Goal: Navigation & Orientation: Understand site structure

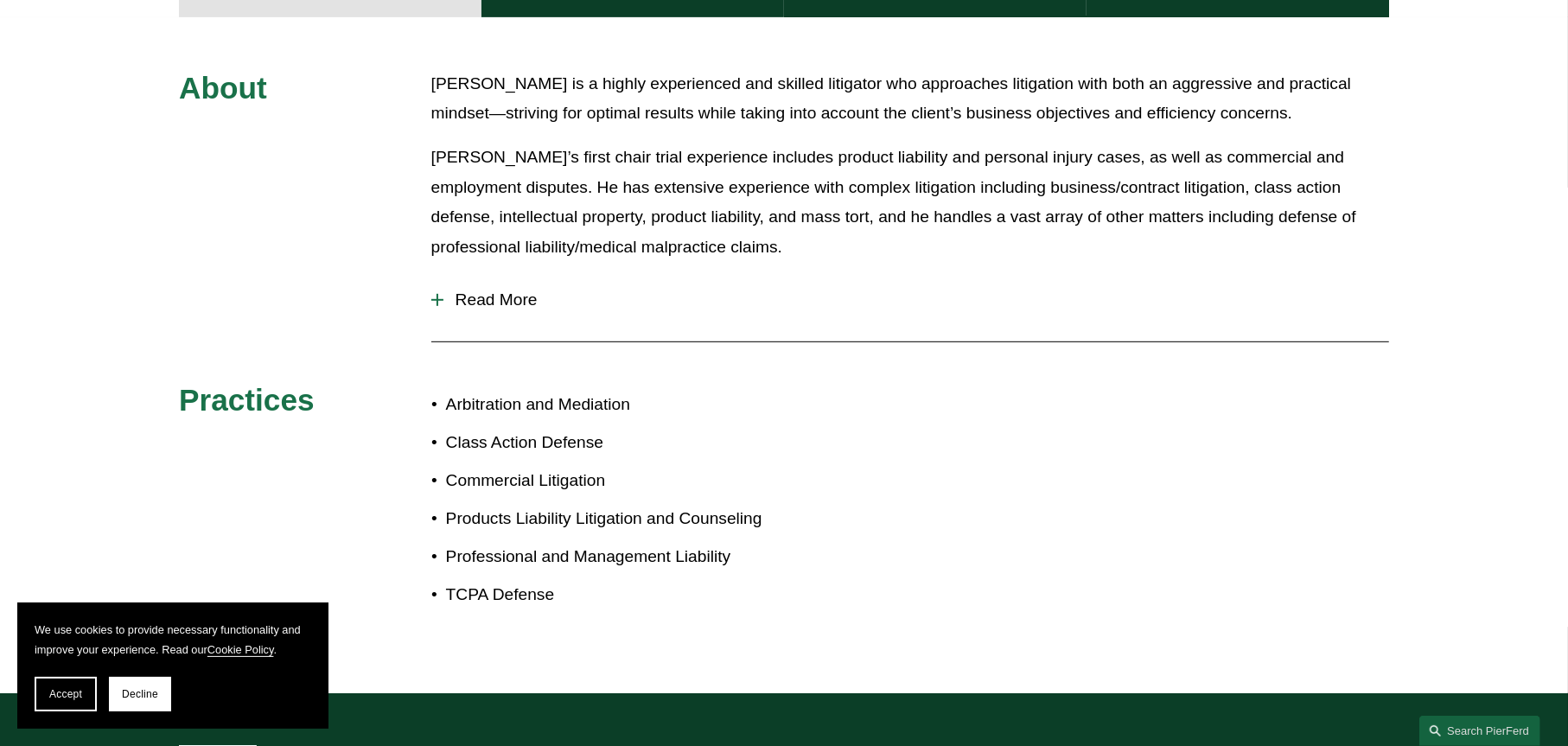
scroll to position [605, 0]
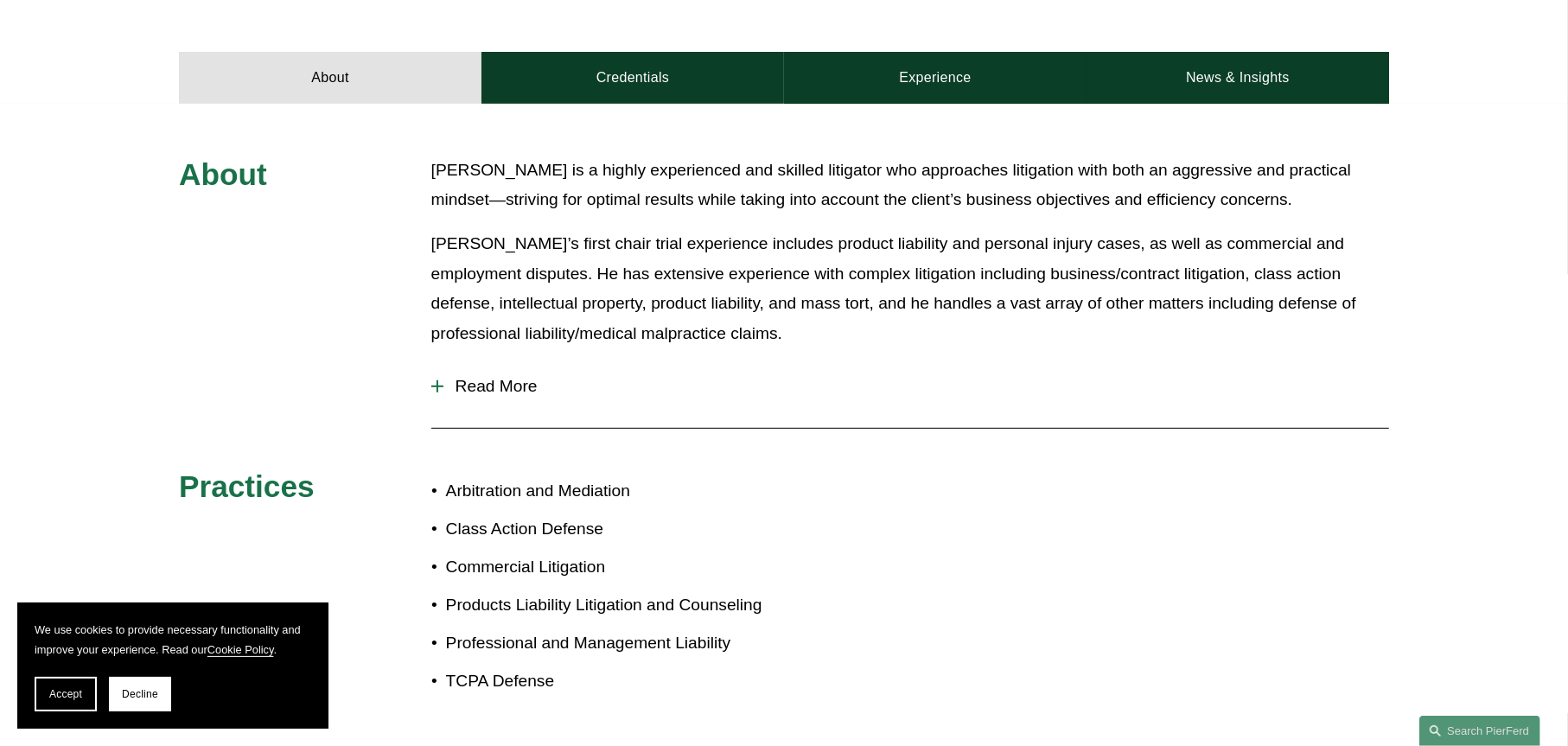
click at [431, 380] on div at bounding box center [437, 386] width 12 height 12
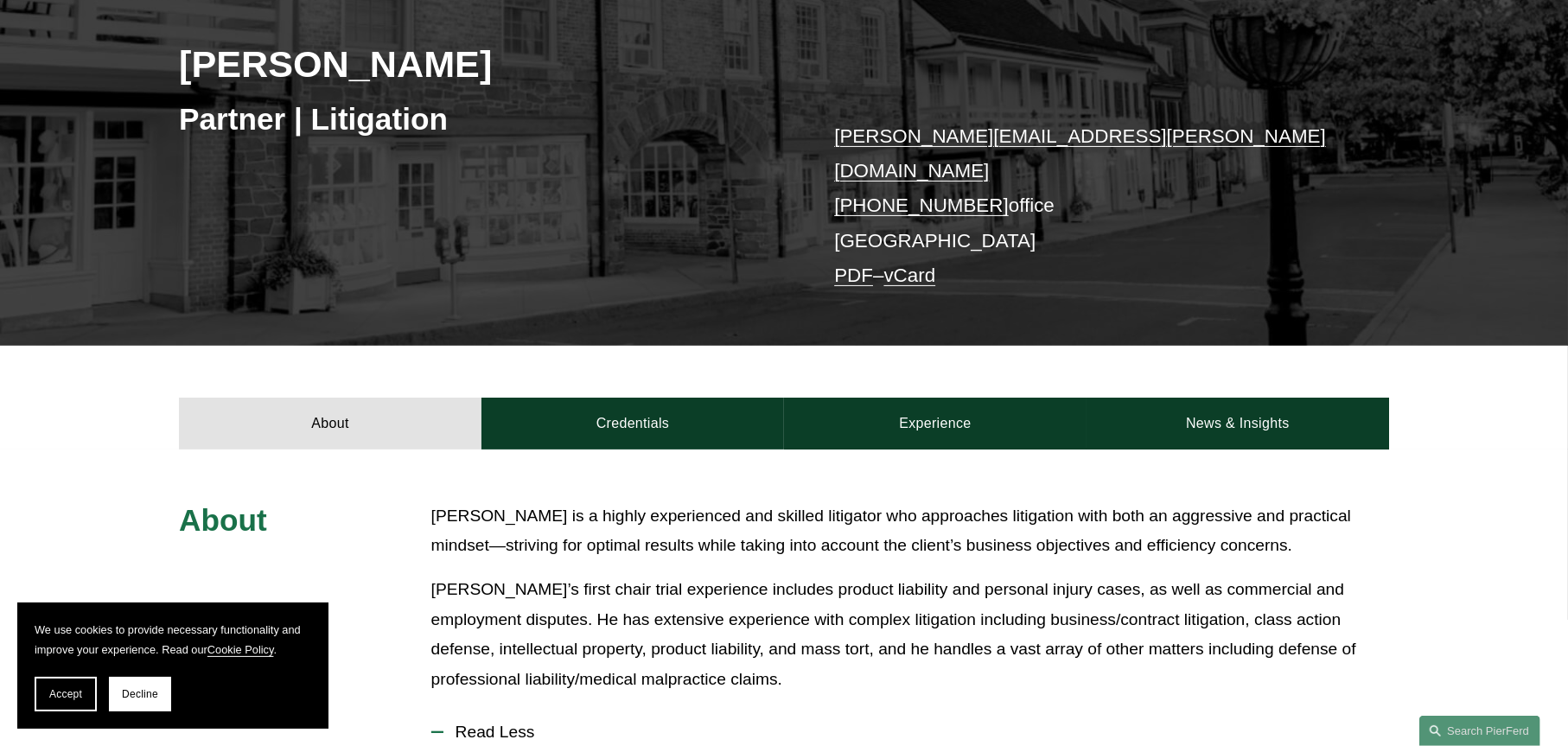
scroll to position [0, 0]
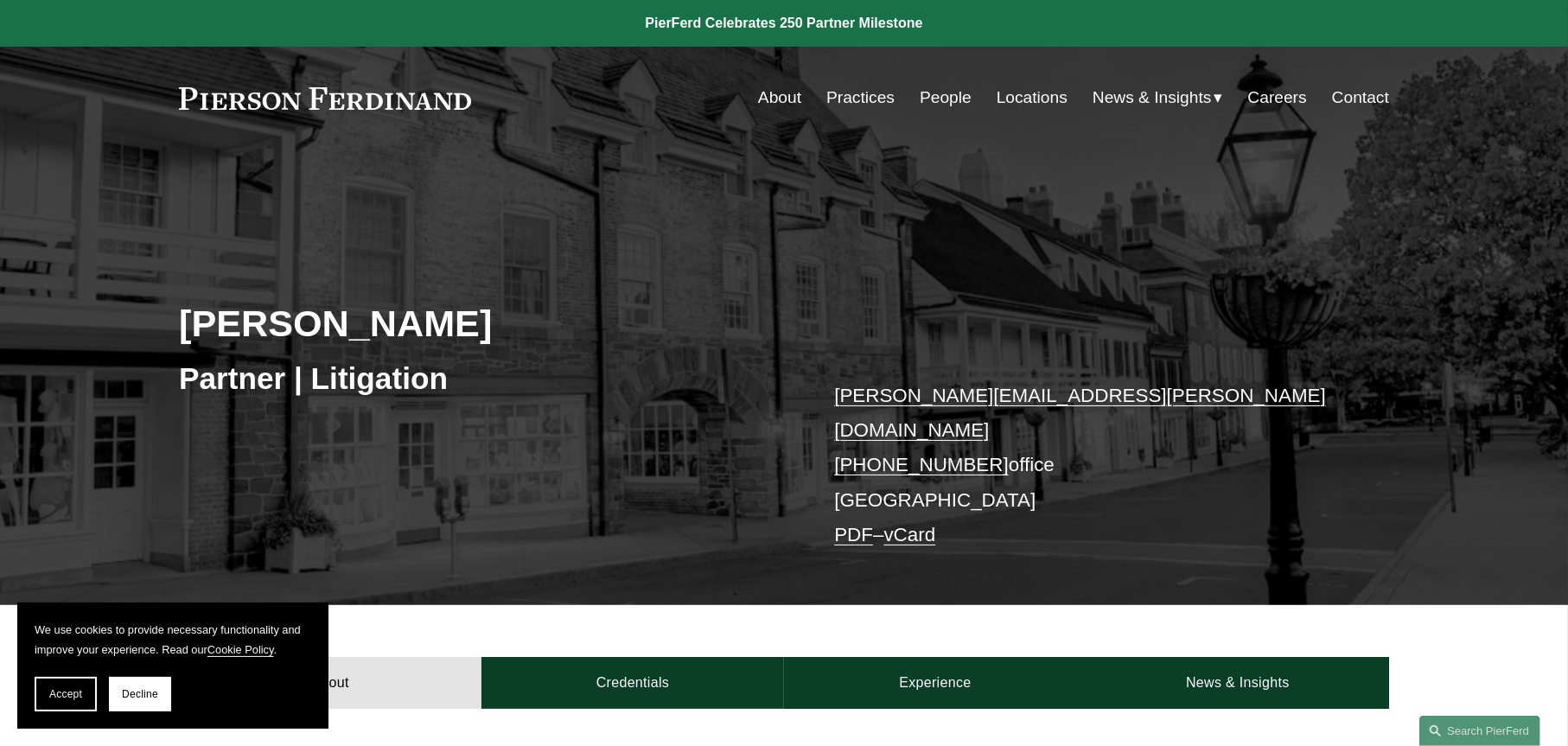
click at [767, 98] on link "About" at bounding box center [779, 98] width 44 height 33
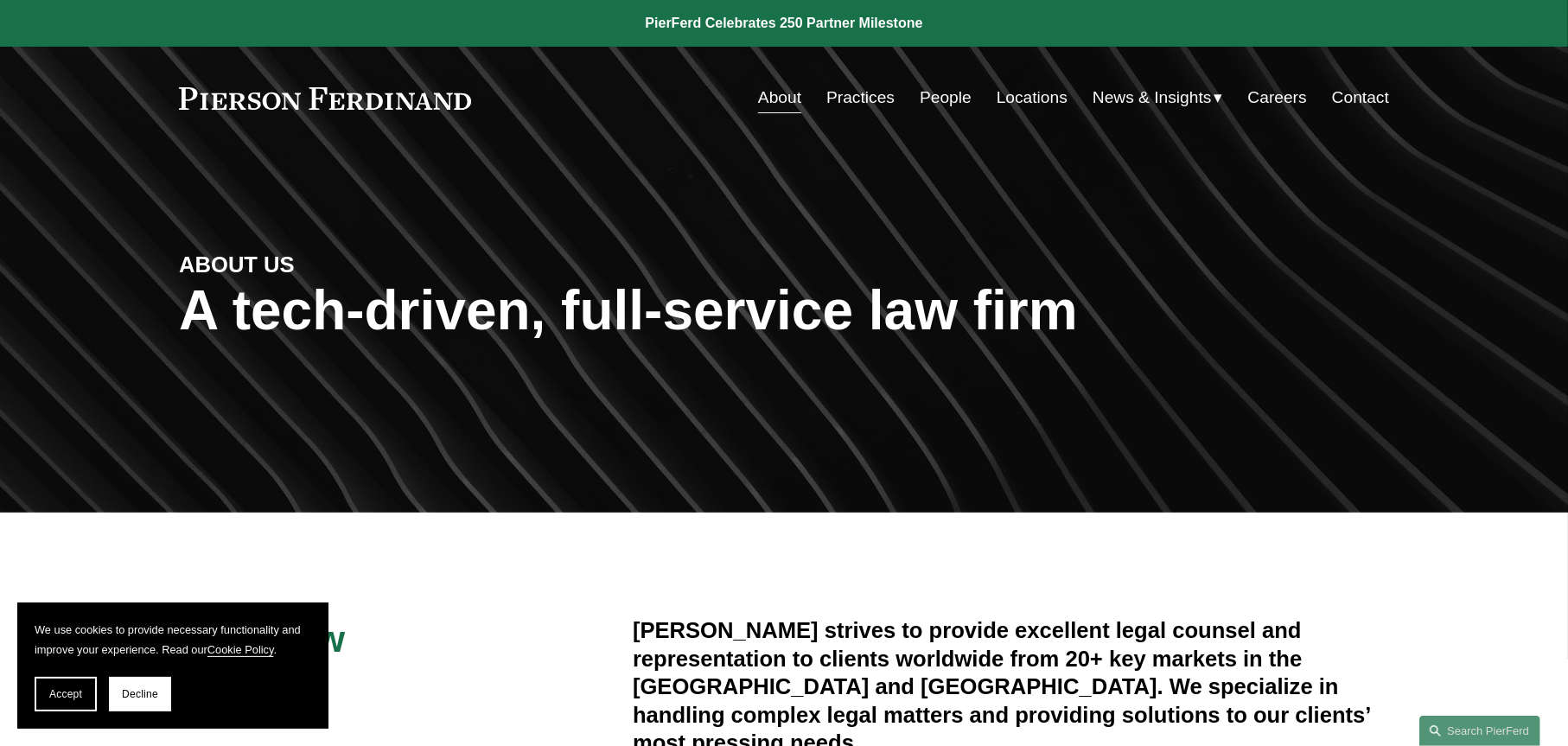
click at [853, 94] on link "Practices" at bounding box center [861, 98] width 68 height 33
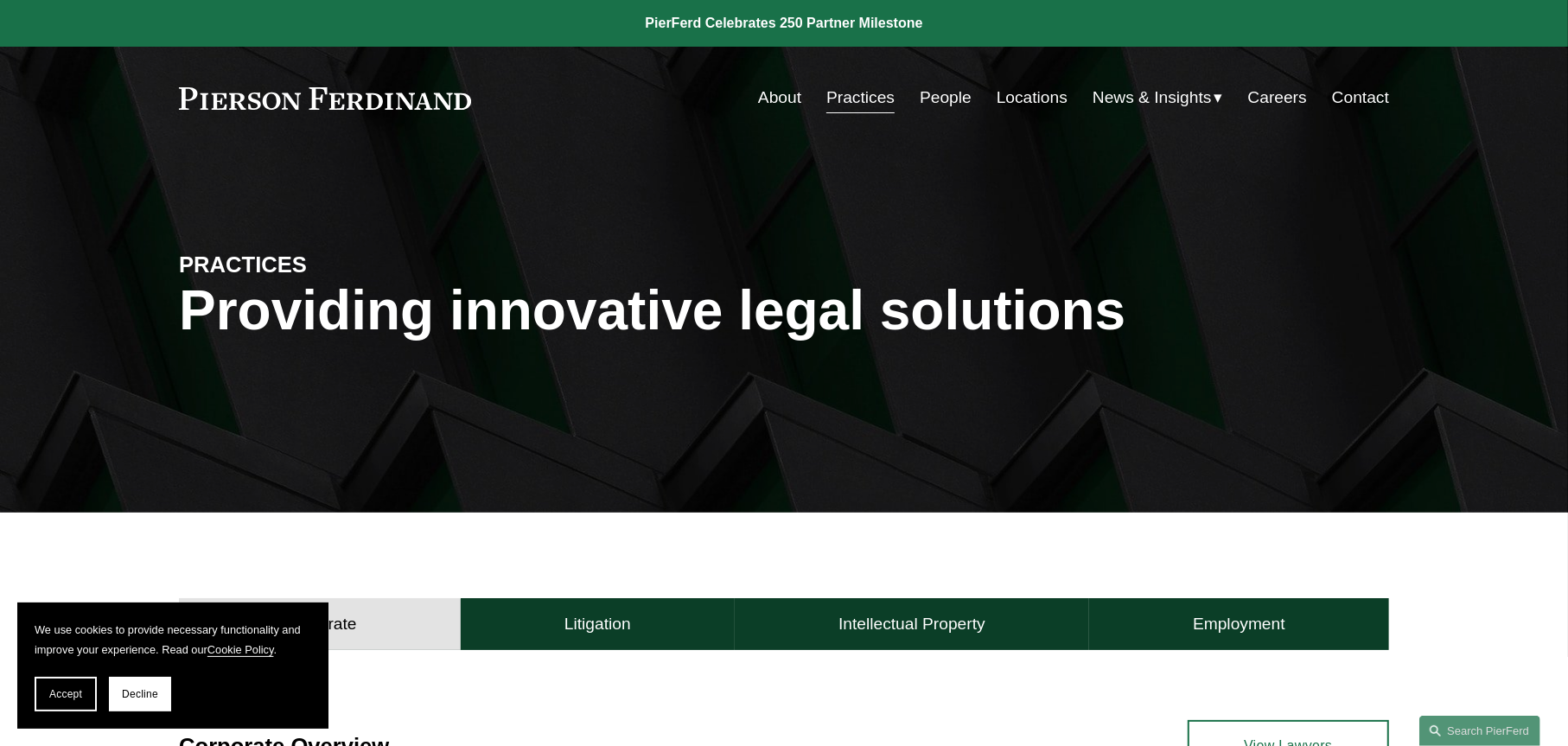
click at [939, 95] on link "People" at bounding box center [946, 98] width 52 height 33
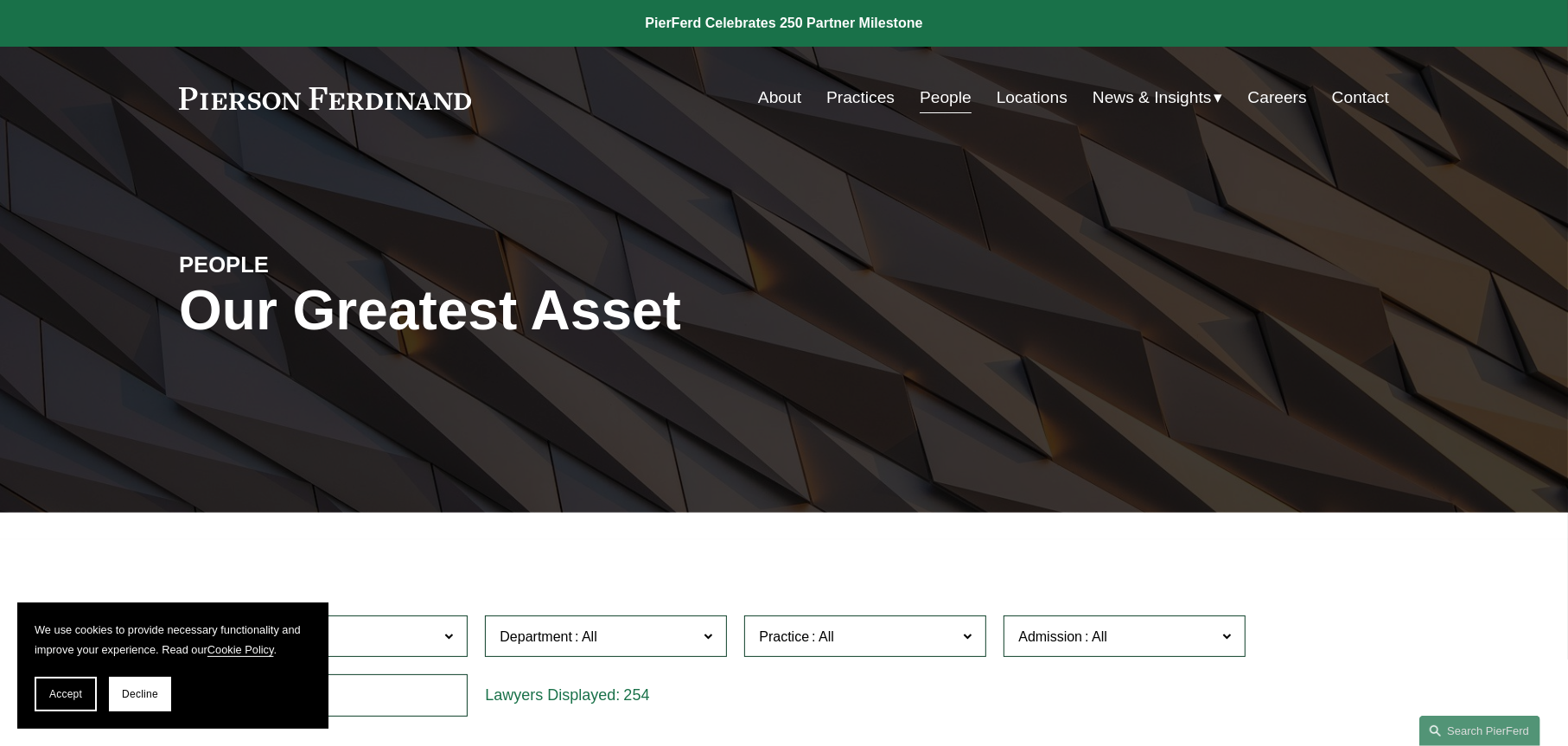
click at [763, 94] on link "About" at bounding box center [779, 98] width 44 height 33
